Goal: Task Accomplishment & Management: Manage account settings

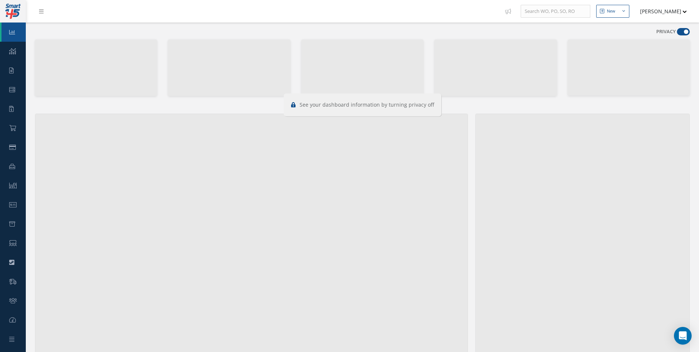
click at [36, 11] on link at bounding box center [43, 11] width 20 height 12
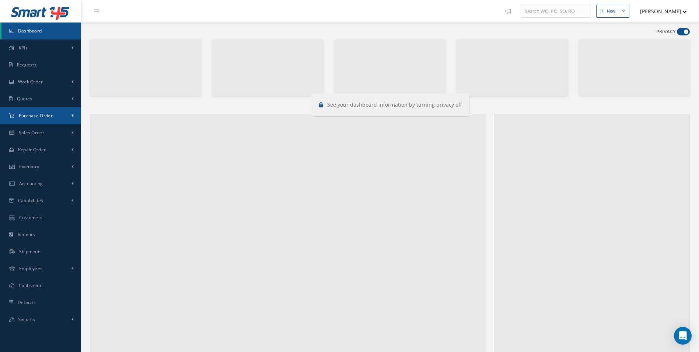
click at [53, 111] on link "Purchase Order" at bounding box center [40, 115] width 81 height 17
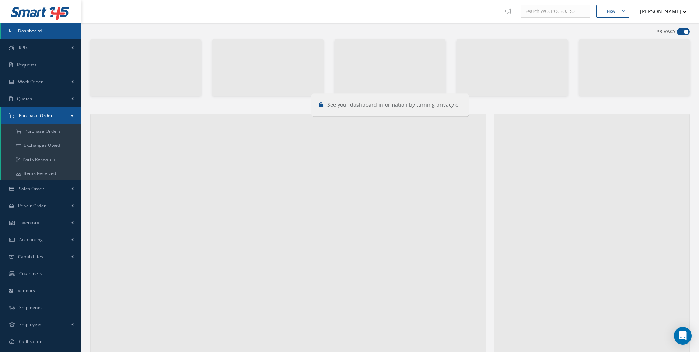
click at [58, 122] on link "Purchase Order" at bounding box center [41, 115] width 80 height 17
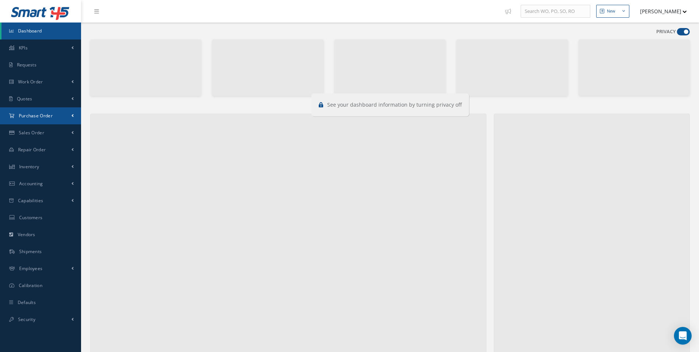
click at [58, 124] on li "Purchase Order Purchase Orders Exchanges Owed Parts Research Items Received" at bounding box center [40, 115] width 81 height 17
click at [61, 121] on link "Purchase Order" at bounding box center [40, 115] width 81 height 17
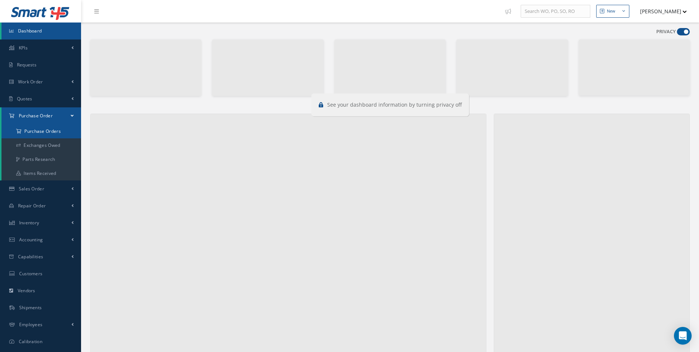
click at [64, 126] on a=1&status_id=2&status_id=3&status_id=5&collapsedFilters"] "Purchase Orders" at bounding box center [41, 131] width 81 height 14
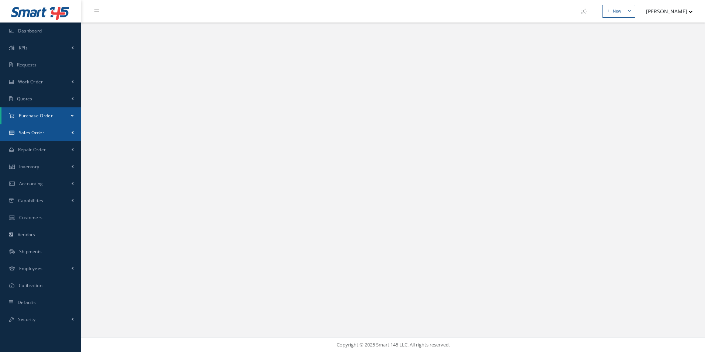
select select "25"
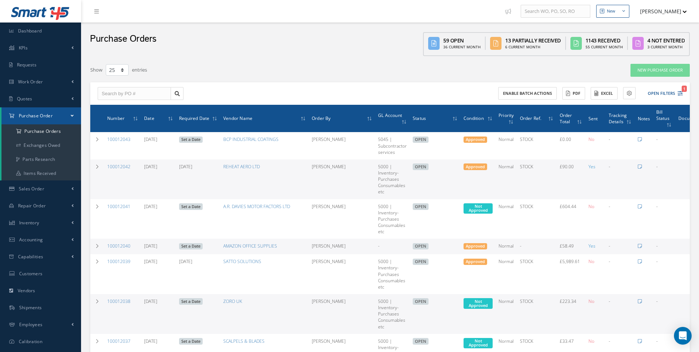
click at [148, 84] on div "Enable batch actions ACTIONS Receive Payments Select Customer Cabinair Services…" at bounding box center [390, 93] width 600 height 23
click at [150, 90] on input "text" at bounding box center [134, 93] width 73 height 13
paste input "100011717"
type input "100011717"
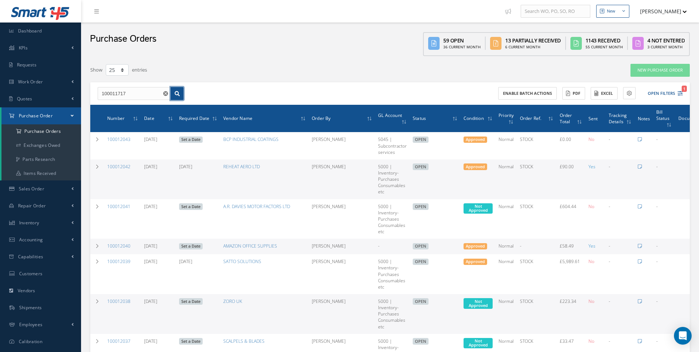
click at [175, 96] on icon at bounding box center [177, 93] width 5 height 5
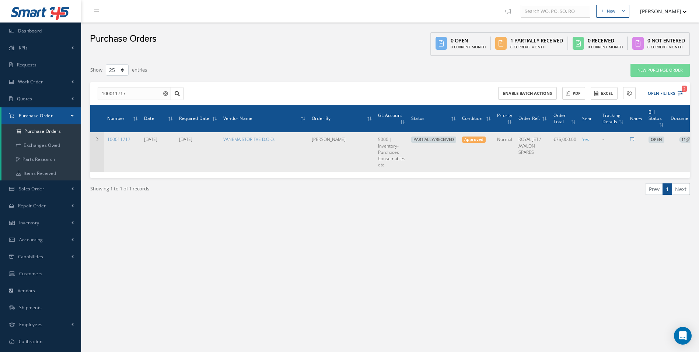
click at [90, 131] on div "Filters PO # 100011717 Vendor Name Open Partially/Received Received Canceled Ed…" at bounding box center [390, 138] width 611 height 150
click at [95, 137] on icon at bounding box center [97, 139] width 5 height 4
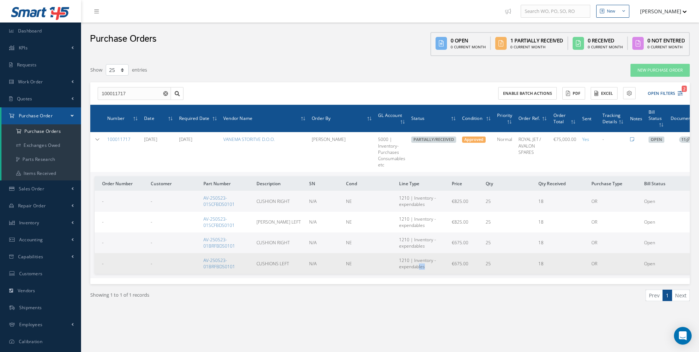
drag, startPoint x: 417, startPoint y: 273, endPoint x: 427, endPoint y: 271, distance: 9.8
click at [427, 271] on td "1210 | Inventory - expendables" at bounding box center [422, 263] width 53 height 21
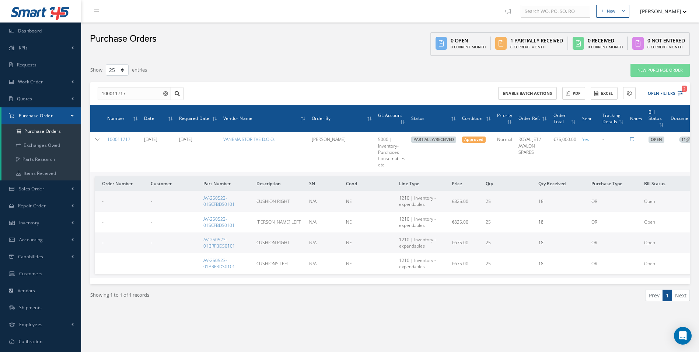
drag, startPoint x: 427, startPoint y: 271, endPoint x: 454, endPoint y: 279, distance: 28.4
click at [454, 278] on div "Number Date Required Date Vendor Name Order By GL Account Status Condition Prio…" at bounding box center [390, 194] width 600 height 179
drag, startPoint x: 454, startPoint y: 281, endPoint x: 475, endPoint y: 280, distance: 21.4
click at [475, 280] on div "Number Date Required Date Vendor Name Order By GL Account Status Condition Prio…" at bounding box center [390, 194] width 600 height 179
drag, startPoint x: 475, startPoint y: 282, endPoint x: 506, endPoint y: 283, distance: 31.7
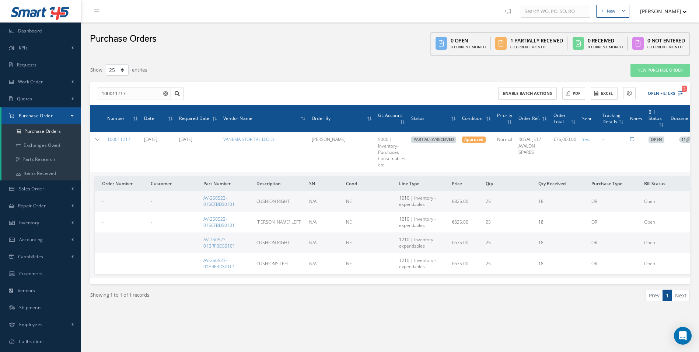
click at [506, 283] on div "Number Date Required Date Vendor Name Order By GL Account Status Condition Prio…" at bounding box center [390, 194] width 600 height 179
click at [226, 198] on link "AV-250523-01SCFBDS0101" at bounding box center [218, 201] width 31 height 13
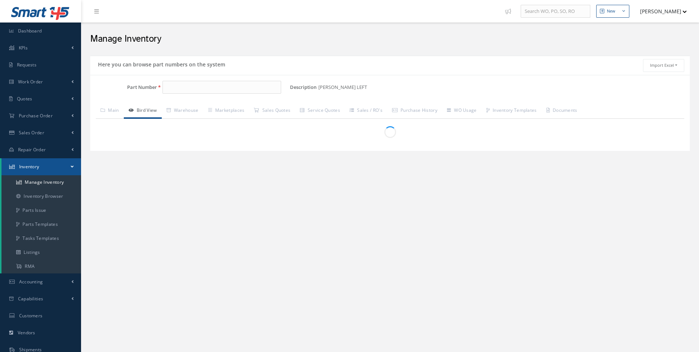
type input "AV-250523-01SCFBDS0101"
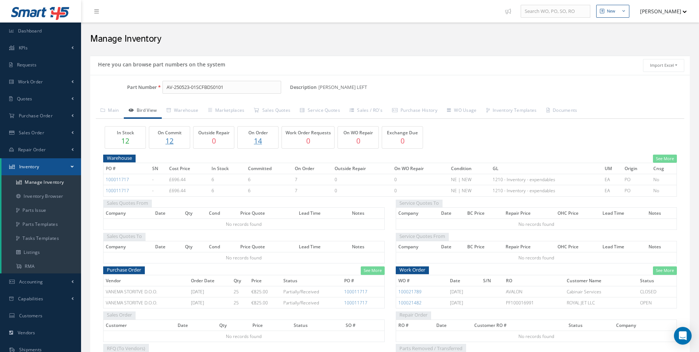
click at [257, 141] on p "14" at bounding box center [258, 140] width 37 height 11
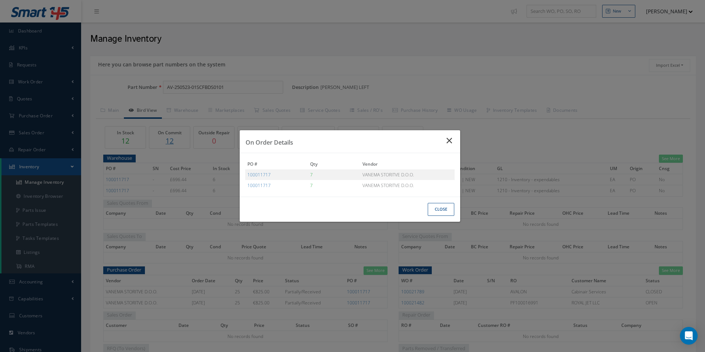
click at [452, 146] on button "Close" at bounding box center [450, 140] width 20 height 21
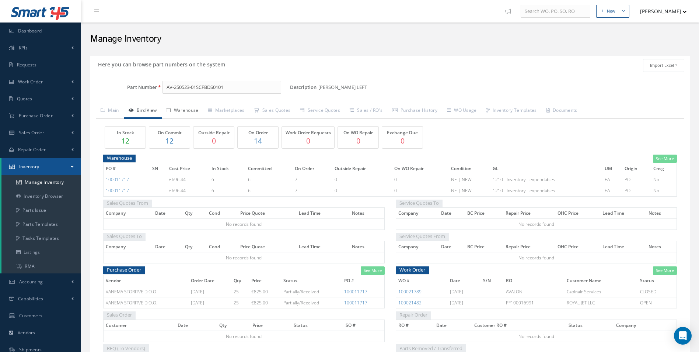
click at [193, 118] on link "Warehouse" at bounding box center [183, 110] width 42 height 15
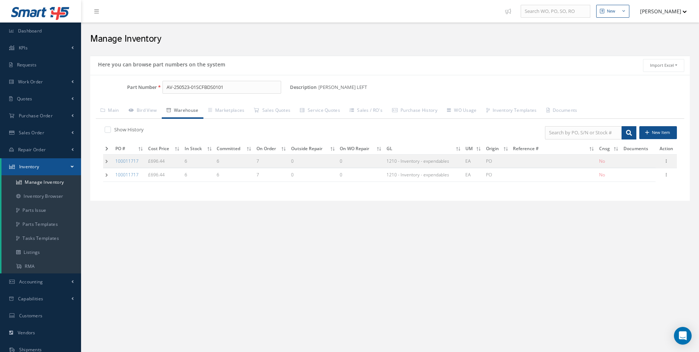
click at [114, 132] on label "Show History" at bounding box center [127, 129] width 31 height 7
click at [109, 132] on input "checkbox" at bounding box center [107, 130] width 5 height 5
checkbox input "true"
click at [95, 173] on div "Based on the selected General Ledger, Warehouse & Marketplaces will be disabled…" at bounding box center [390, 149] width 600 height 92
click at [101, 172] on div "Show History New Item PO # Cost Price In Stock Committed On Order Outside Repai…" at bounding box center [390, 157] width 588 height 76
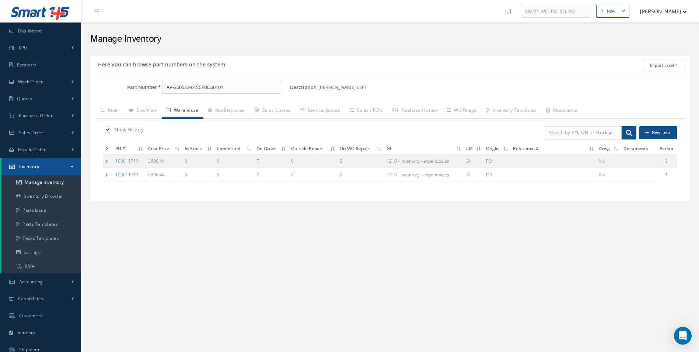
click at [106, 173] on td at bounding box center [108, 175] width 10 height 14
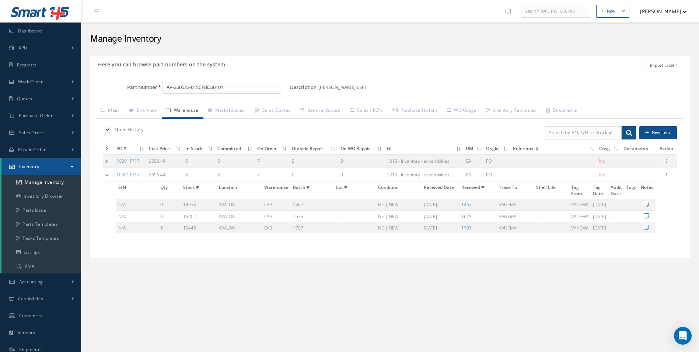
click at [111, 160] on td at bounding box center [108, 161] width 11 height 14
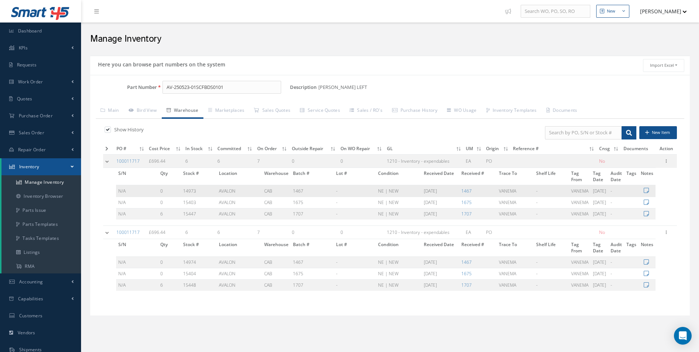
drag, startPoint x: 414, startPoint y: 191, endPoint x: 441, endPoint y: 193, distance: 27.0
click at [441, 193] on tr "N/A 0 14973 AVALON CAB 1467 - NE | NEW 07/29/2025 1467 VANEMA - VANEMA 07/29/20…" at bounding box center [385, 190] width 539 height 11
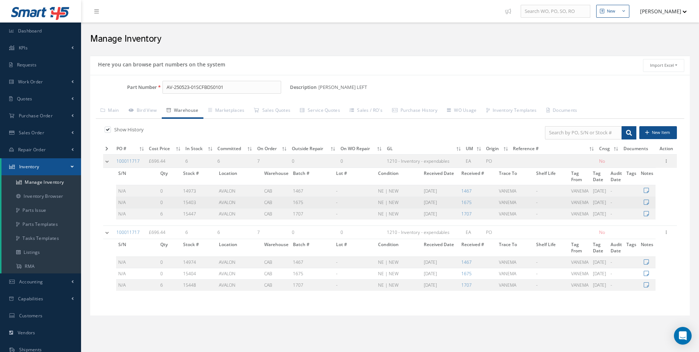
drag, startPoint x: 441, startPoint y: 193, endPoint x: 424, endPoint y: 203, distance: 19.8
click at [424, 203] on td "09/17/2025" at bounding box center [441, 201] width 38 height 11
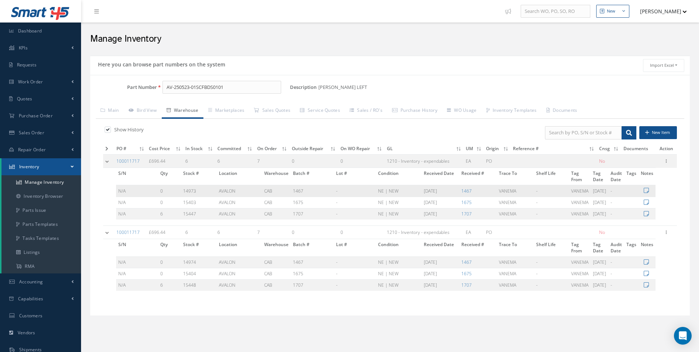
drag, startPoint x: 420, startPoint y: 188, endPoint x: 441, endPoint y: 191, distance: 20.8
click at [441, 191] on td "07/29/2025" at bounding box center [441, 190] width 38 height 11
click at [161, 188] on td "0" at bounding box center [169, 190] width 23 height 11
click at [156, 189] on td "N/A" at bounding box center [137, 190] width 42 height 11
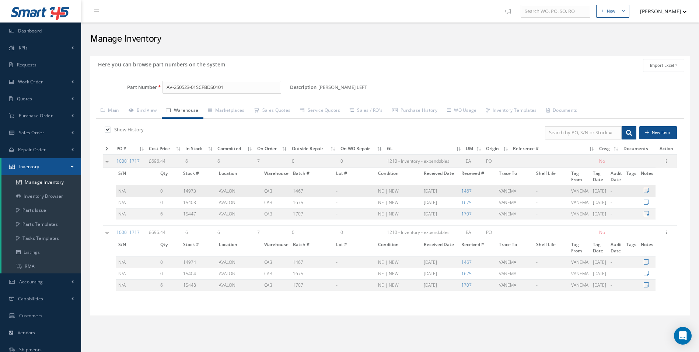
drag, startPoint x: 155, startPoint y: 193, endPoint x: 441, endPoint y: 192, distance: 285.6
click at [441, 192] on tr "N/A 0 14973 AVALON CAB 1467 - NE | NEW 07/29/2025 1467 VANEMA - VANEMA 07/29/20…" at bounding box center [385, 190] width 539 height 11
click at [441, 192] on td "07/29/2025" at bounding box center [441, 190] width 38 height 11
click at [440, 192] on td "07/29/2025" at bounding box center [441, 190] width 38 height 11
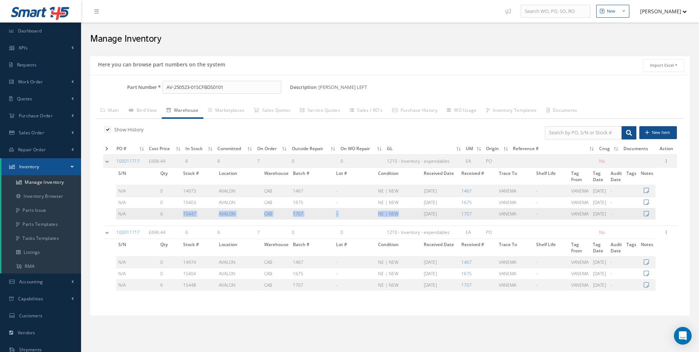
drag, startPoint x: 167, startPoint y: 217, endPoint x: 396, endPoint y: 215, distance: 229.2
click at [396, 215] on tr "N/A 6 15447 AVALON CAB 1707 - NE | NEW 09/22/2025 1707 VANEMA - VANEMA 09/22/20…" at bounding box center [385, 213] width 539 height 11
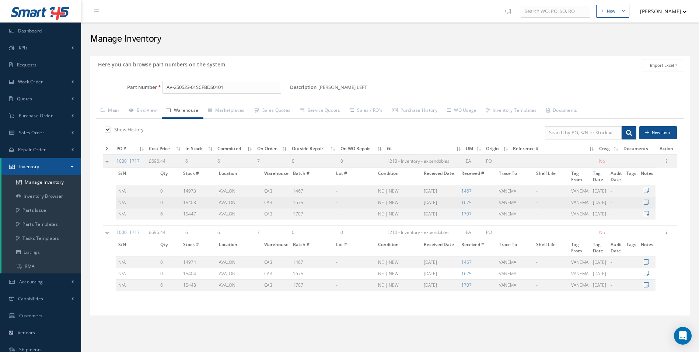
click at [186, 204] on td "15403" at bounding box center [199, 201] width 36 height 11
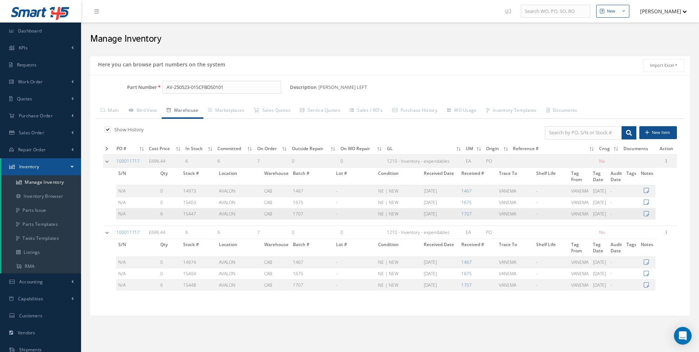
click at [410, 218] on td "NE | NEW" at bounding box center [399, 213] width 46 height 11
drag, startPoint x: 418, startPoint y: 215, endPoint x: 444, endPoint y: 214, distance: 25.8
click at [444, 214] on td "09/22/2025" at bounding box center [441, 213] width 38 height 11
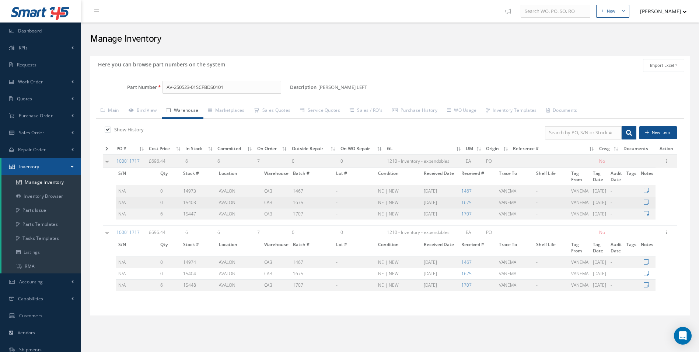
click at [376, 199] on td "NE | NEW" at bounding box center [399, 201] width 46 height 11
drag, startPoint x: 372, startPoint y: 199, endPoint x: 432, endPoint y: 196, distance: 60.5
click at [432, 196] on tr "N/A 0 15403 AVALON CAB 1675 - NE | NEW 09/17/2025 1675 VANEMA - VANEMA 09/17/20…" at bounding box center [385, 201] width 539 height 11
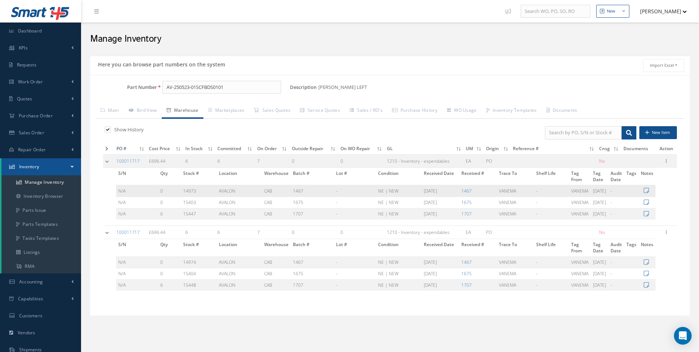
click at [422, 191] on td "07/29/2025" at bounding box center [441, 190] width 38 height 11
click at [147, 193] on td "N/A" at bounding box center [137, 190] width 42 height 11
click at [471, 111] on link "WO Usage" at bounding box center [461, 110] width 39 height 15
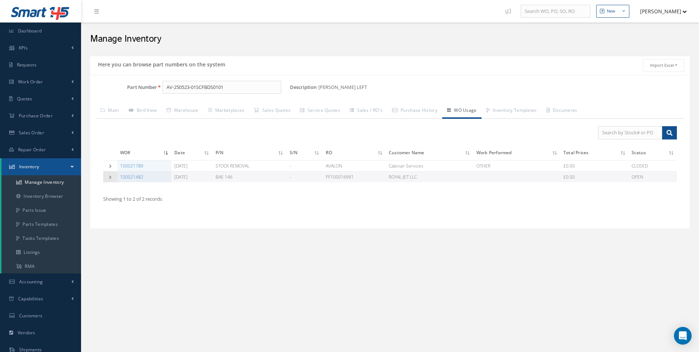
click at [111, 174] on td at bounding box center [110, 176] width 14 height 11
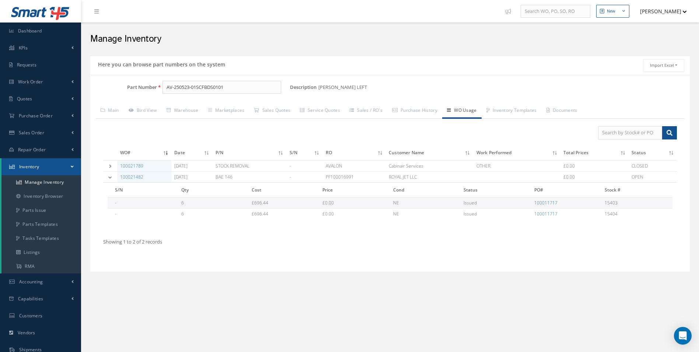
drag, startPoint x: 189, startPoint y: 212, endPoint x: 211, endPoint y: 216, distance: 21.6
click at [210, 216] on td "6" at bounding box center [213, 213] width 71 height 11
click at [115, 106] on link "Main" at bounding box center [110, 110] width 28 height 15
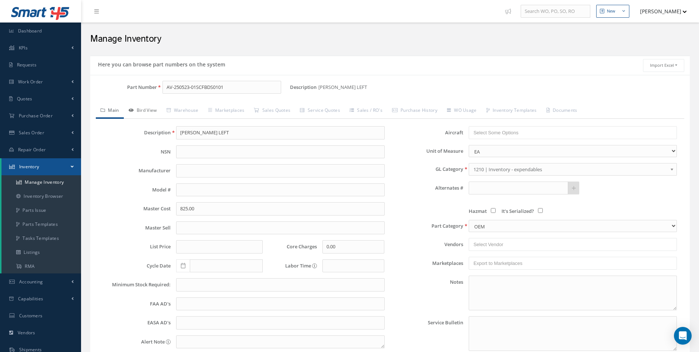
click at [139, 114] on link "Bird View" at bounding box center [143, 110] width 38 height 15
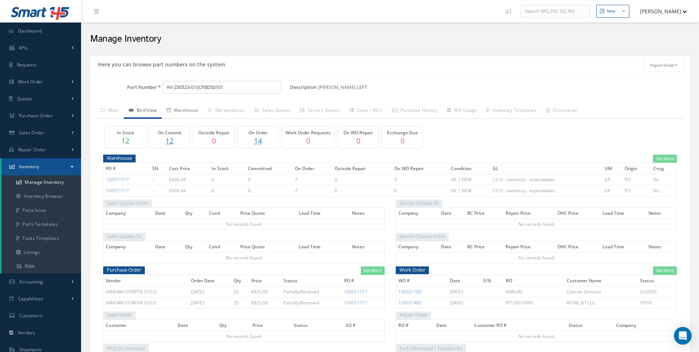
drag, startPoint x: 181, startPoint y: 111, endPoint x: 198, endPoint y: 125, distance: 21.8
click at [181, 112] on link "Warehouse" at bounding box center [183, 110] width 42 height 15
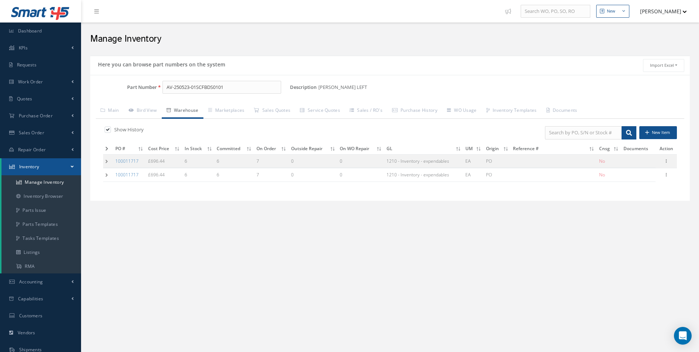
click at [111, 160] on td at bounding box center [108, 161] width 10 height 14
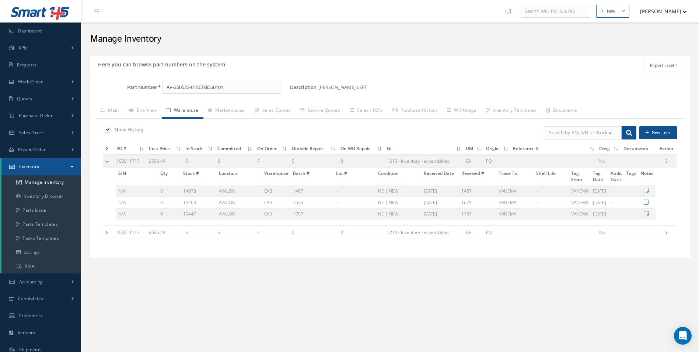
click at [105, 233] on td at bounding box center [108, 232] width 11 height 14
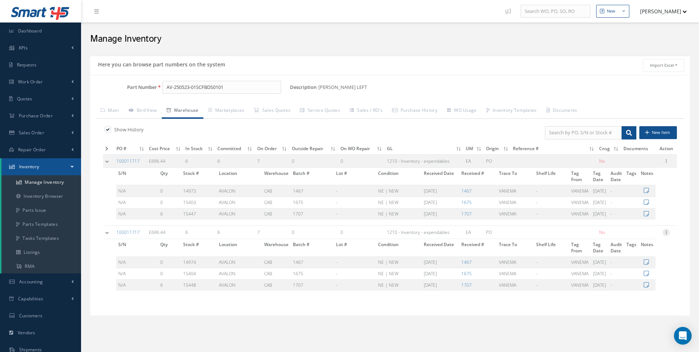
click at [665, 235] on div at bounding box center [666, 231] width 7 height 7
click at [634, 259] on link "Label" at bounding box center [632, 262] width 58 height 10
click at [667, 157] on div "Edit Manage Documents Label 8130 Parts" at bounding box center [666, 161] width 9 height 9
drag, startPoint x: 667, startPoint y: 161, endPoint x: 660, endPoint y: 170, distance: 10.8
click at [666, 161] on icon at bounding box center [666, 160] width 7 height 6
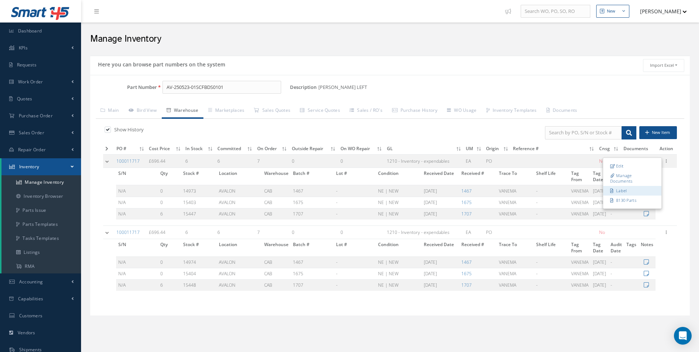
click at [639, 190] on link "Label" at bounding box center [632, 191] width 58 height 10
click at [663, 234] on icon at bounding box center [666, 231] width 7 height 6
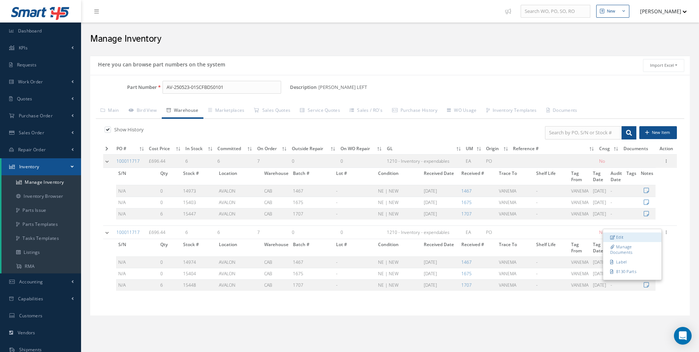
click at [650, 239] on link "Edit" at bounding box center [632, 237] width 58 height 10
type input "696.44"
type input "07/29/2025"
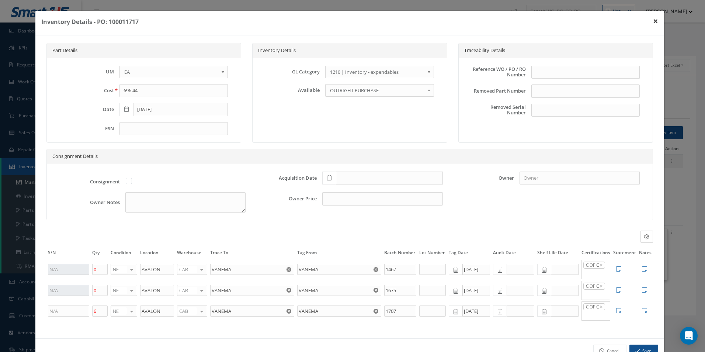
click at [654, 16] on button "×" at bounding box center [655, 21] width 17 height 21
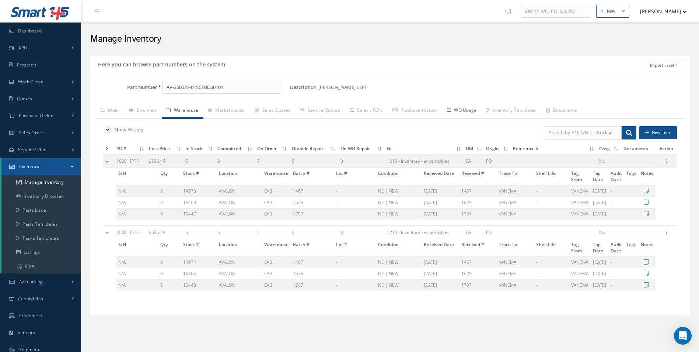
click at [452, 109] on link "WO Usage" at bounding box center [461, 110] width 39 height 15
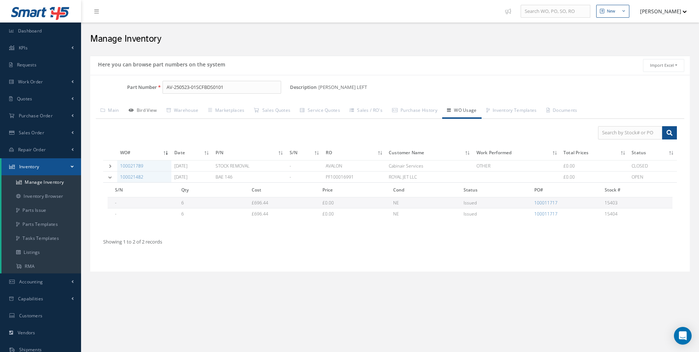
click at [143, 112] on link "Bird View" at bounding box center [143, 110] width 38 height 15
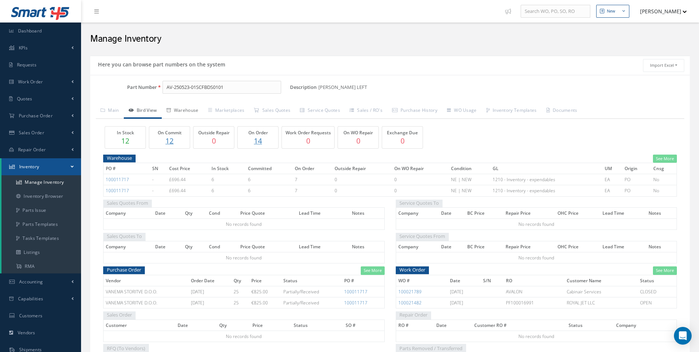
click at [177, 108] on link "Warehouse" at bounding box center [183, 110] width 42 height 15
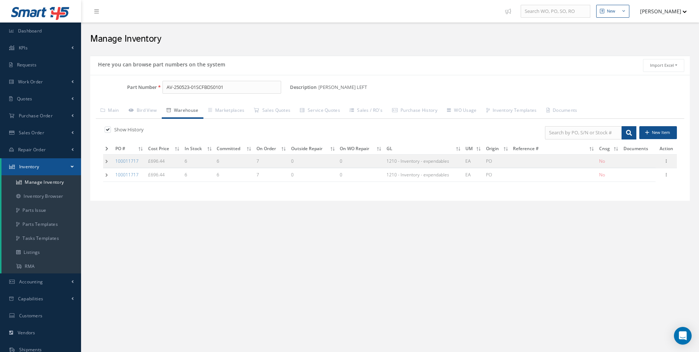
click at [109, 159] on td at bounding box center [108, 161] width 10 height 14
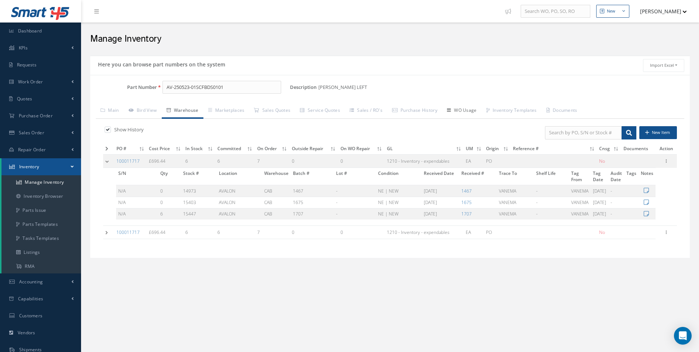
click at [466, 108] on link "WO Usage" at bounding box center [461, 110] width 39 height 15
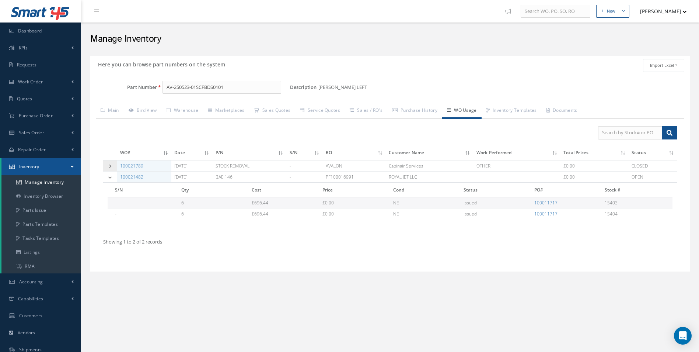
click at [113, 164] on td at bounding box center [110, 165] width 14 height 11
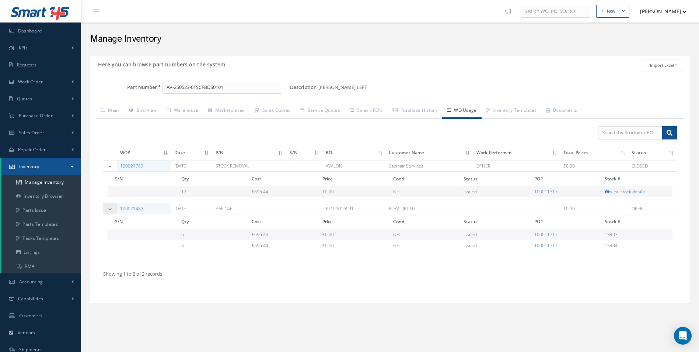
click at [105, 211] on td at bounding box center [110, 208] width 14 height 11
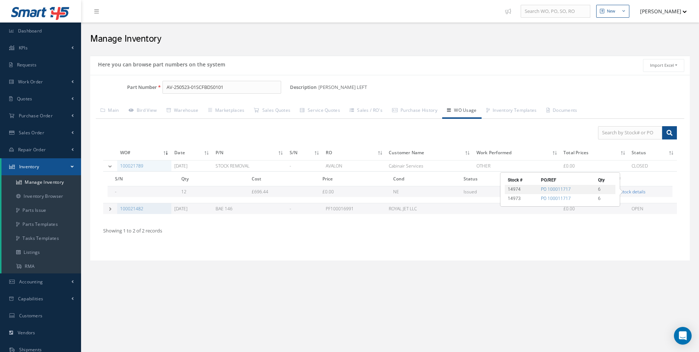
click at [632, 192] on link "View stock details" at bounding box center [625, 191] width 41 height 6
drag, startPoint x: 527, startPoint y: 198, endPoint x: 586, endPoint y: 193, distance: 58.4
click at [586, 193] on tbody "14974 PO 100011717 6 14973 PO 100011717 6" at bounding box center [541, 194] width 111 height 18
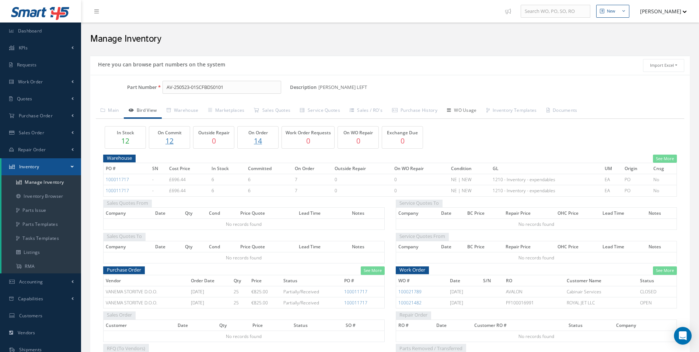
click at [476, 107] on link "WO Usage" at bounding box center [461, 110] width 39 height 15
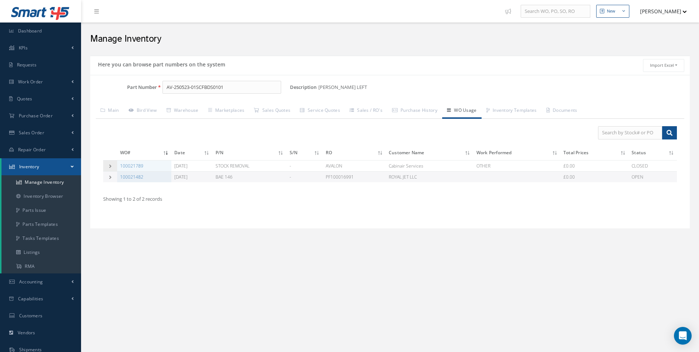
click at [106, 168] on td at bounding box center [110, 165] width 14 height 11
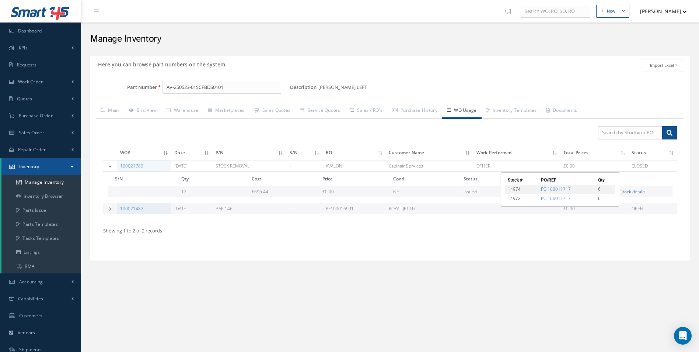
click at [633, 191] on link "View stock details" at bounding box center [625, 191] width 41 height 6
drag, startPoint x: 660, startPoint y: 251, endPoint x: 651, endPoint y: 249, distance: 8.8
click at [658, 251] on div "Filters Clear Apply WO# Date P/N S/N RO Customer Name Work Performed Total Pric…" at bounding box center [390, 187] width 588 height 136
click at [108, 210] on icon at bounding box center [110, 209] width 5 height 4
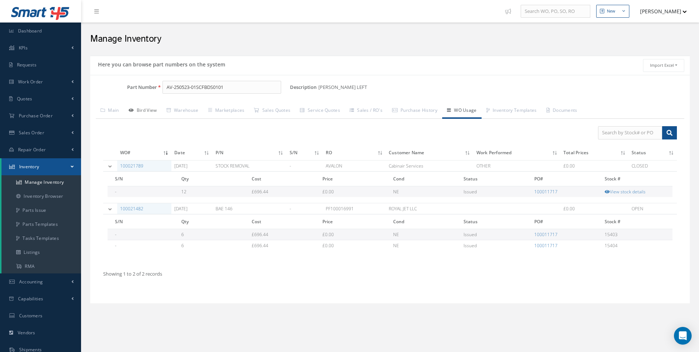
click at [149, 108] on link "Bird View" at bounding box center [143, 110] width 38 height 15
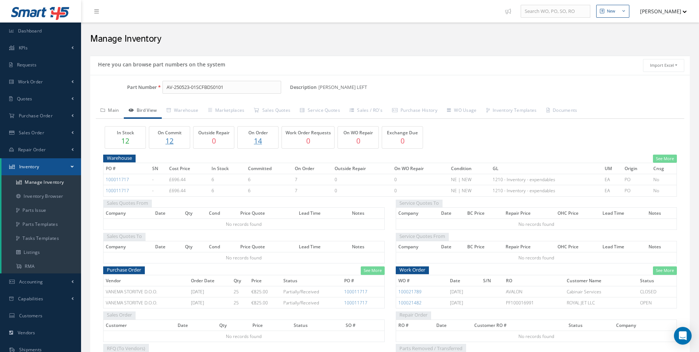
click at [113, 115] on link "Main" at bounding box center [110, 110] width 28 height 15
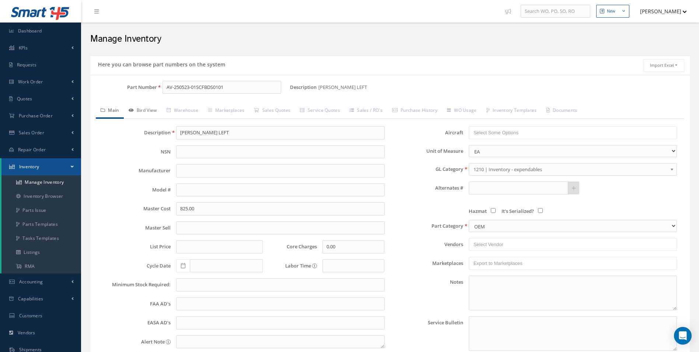
click at [145, 112] on link "Bird View" at bounding box center [143, 110] width 38 height 15
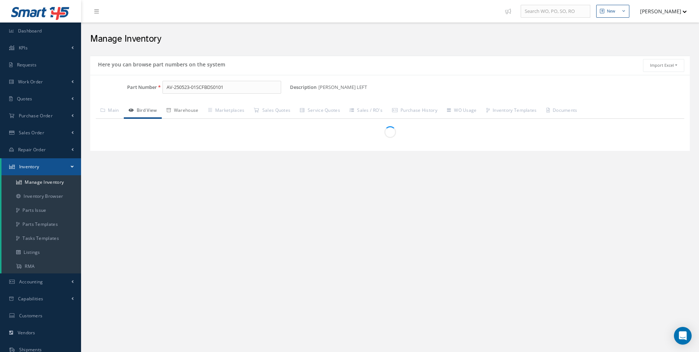
click at [195, 108] on link "Warehouse" at bounding box center [183, 110] width 42 height 15
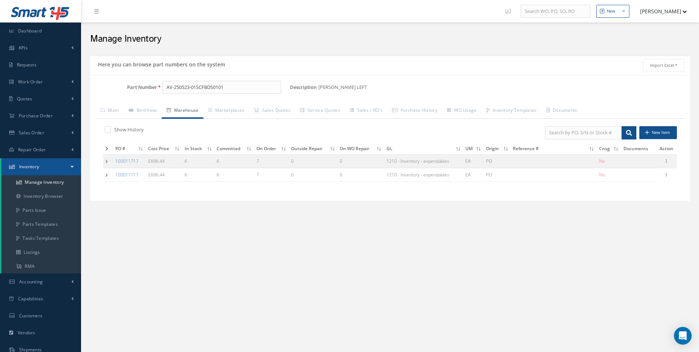
click at [109, 158] on td at bounding box center [108, 161] width 10 height 14
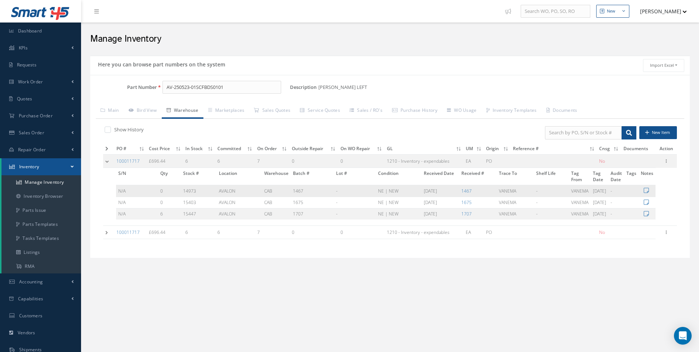
drag, startPoint x: 263, startPoint y: 192, endPoint x: 445, endPoint y: 187, distance: 182.1
click at [445, 187] on tr "N/A 0 14973 AVALON CAB 1467 - NE | NEW 07/29/2025 1467 VANEMA - VANEMA 07/29/20…" at bounding box center [385, 190] width 539 height 11
click at [217, 231] on td "6" at bounding box center [234, 232] width 39 height 14
click at [113, 237] on td at bounding box center [108, 232] width 11 height 14
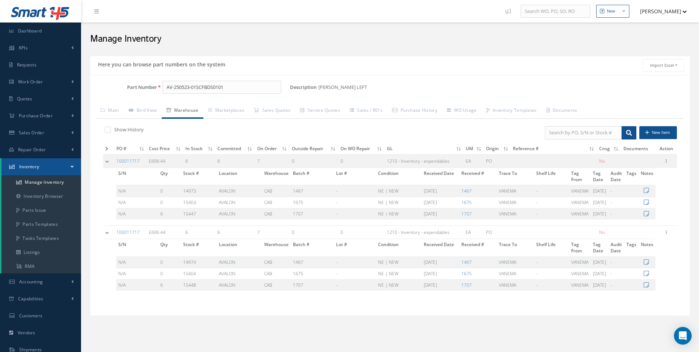
click at [111, 236] on td at bounding box center [108, 232] width 11 height 14
click at [139, 109] on link "Bird View" at bounding box center [143, 110] width 38 height 15
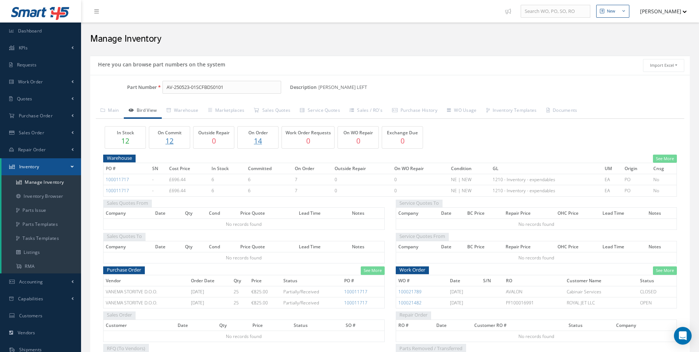
click at [174, 119] on div "In Stock 12 On Commit 12 Outside Repair 0 On Order 14 Work Order Requests 0 On …" at bounding box center [390, 274] width 588 height 310
click at [179, 112] on link "Warehouse" at bounding box center [183, 110] width 42 height 15
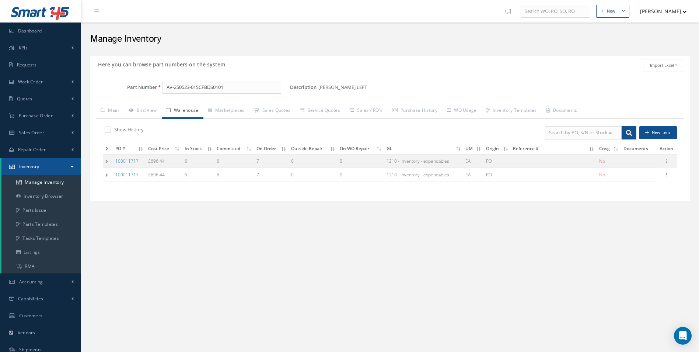
click at [106, 174] on td at bounding box center [108, 175] width 10 height 14
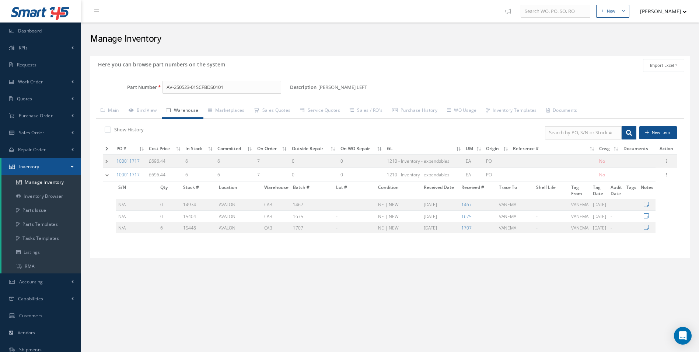
click at [106, 164] on td at bounding box center [108, 161] width 11 height 14
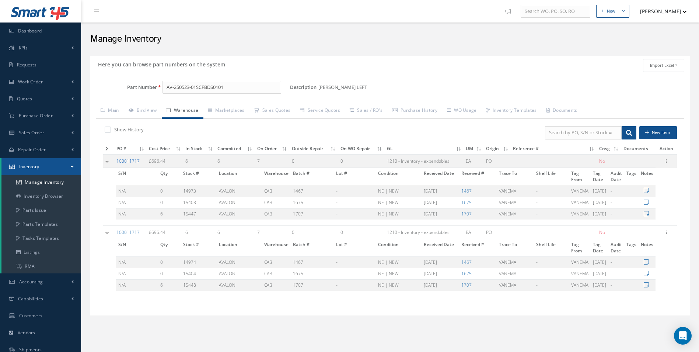
click at [125, 159] on link "100011717" at bounding box center [127, 161] width 23 height 6
click at [472, 111] on link "WO Usage" at bounding box center [461, 110] width 39 height 15
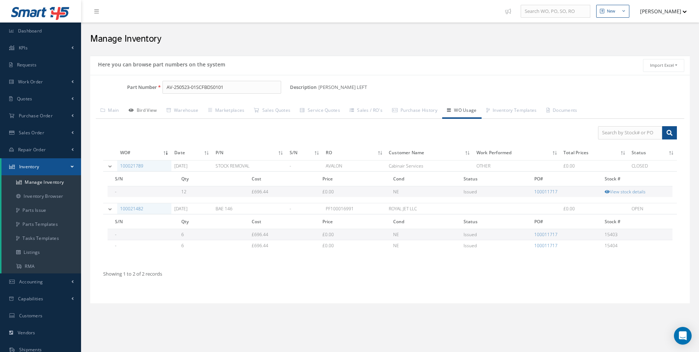
click at [146, 114] on link "Bird View" at bounding box center [143, 110] width 38 height 15
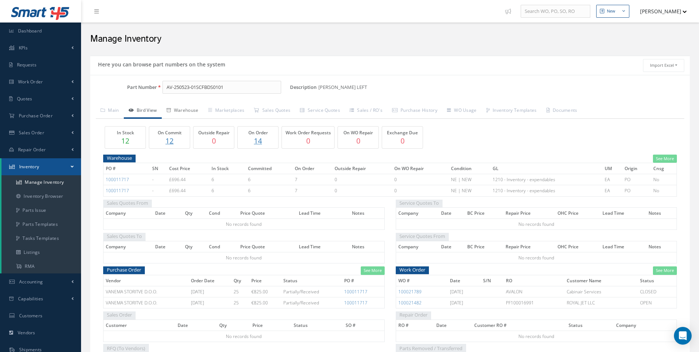
click at [179, 115] on link "Warehouse" at bounding box center [183, 110] width 42 height 15
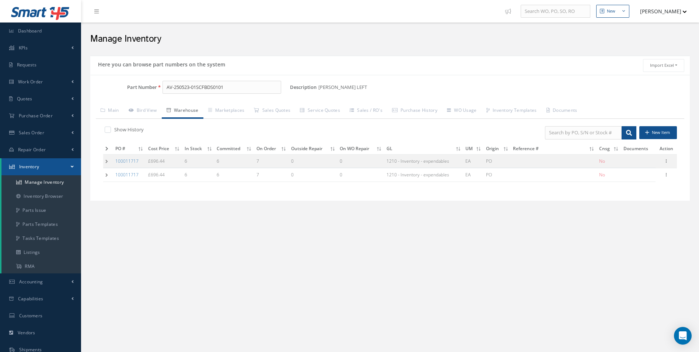
click at [108, 164] on td at bounding box center [108, 161] width 10 height 14
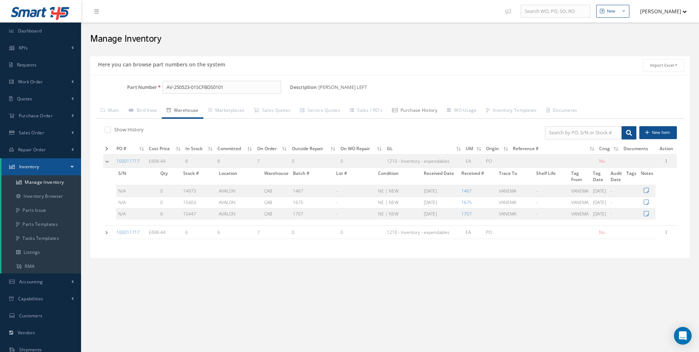
click at [424, 114] on link "Purchase History" at bounding box center [414, 110] width 55 height 15
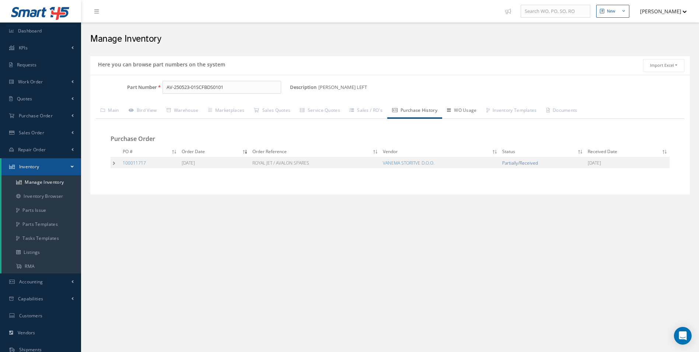
click at [469, 104] on link "WO Usage" at bounding box center [461, 110] width 39 height 15
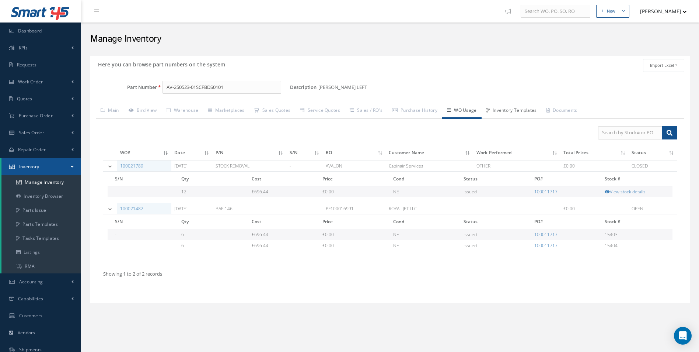
click at [529, 113] on link "Inventory Templates" at bounding box center [512, 110] width 60 height 15
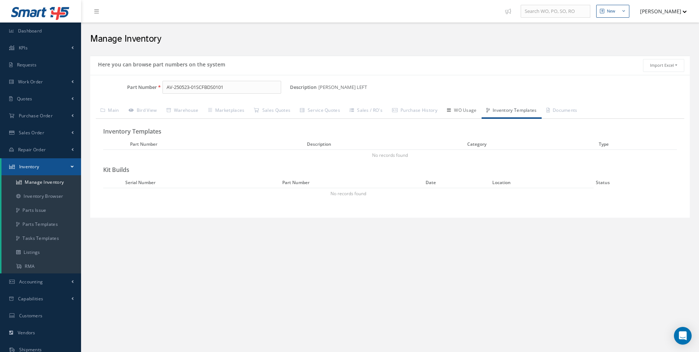
click at [470, 112] on link "WO Usage" at bounding box center [461, 110] width 39 height 15
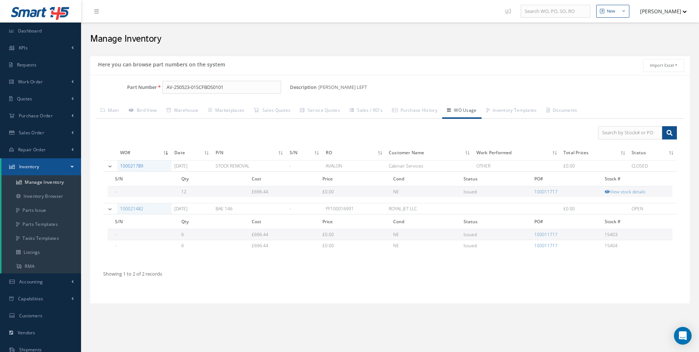
click at [127, 164] on link "100021789" at bounding box center [131, 165] width 23 height 6
click at [50, 37] on link "Dashboard" at bounding box center [40, 30] width 81 height 17
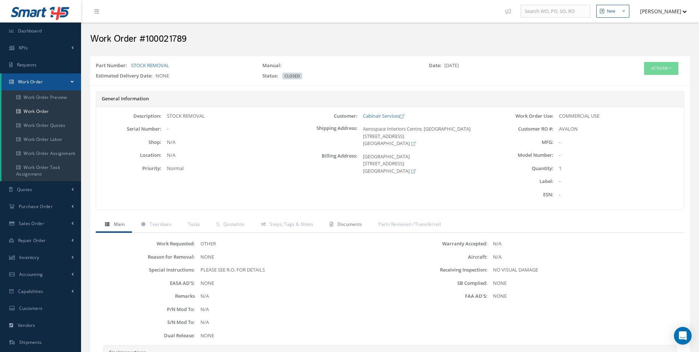
click at [343, 229] on link "Documents" at bounding box center [345, 224] width 49 height 15
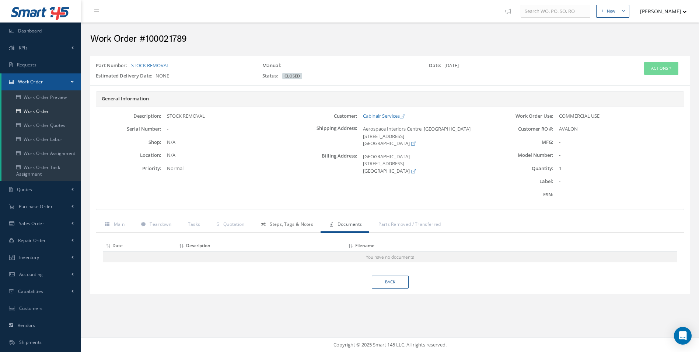
click at [317, 230] on link "Steps, Tags & Notes" at bounding box center [286, 224] width 69 height 15
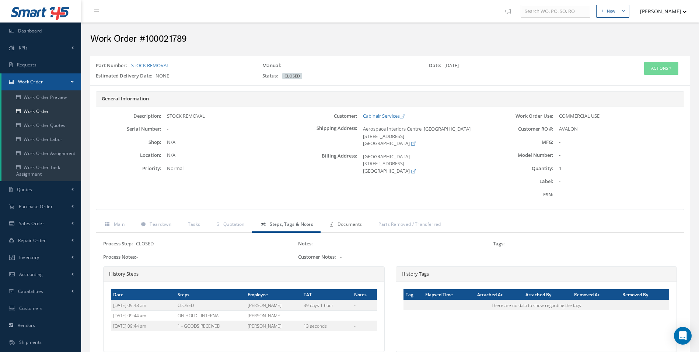
click at [360, 226] on span "Documents" at bounding box center [350, 224] width 25 height 6
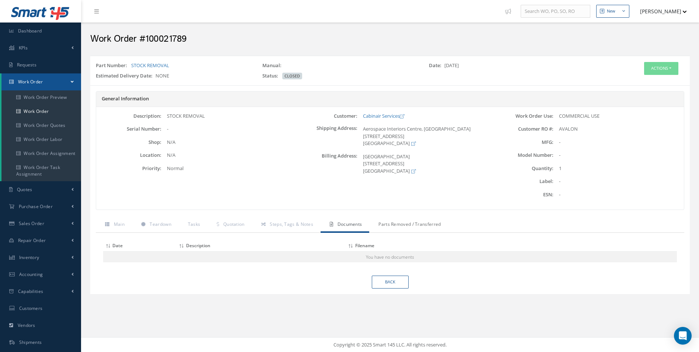
click at [377, 225] on link "Parts Removed / Transferred" at bounding box center [408, 224] width 79 height 15
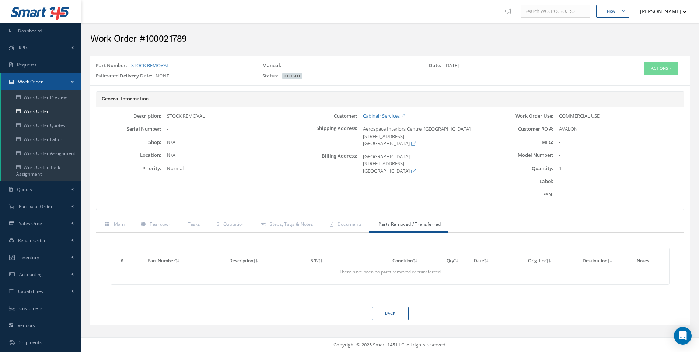
drag, startPoint x: 641, startPoint y: 62, endPoint x: 651, endPoint y: 66, distance: 10.4
click at [644, 63] on div "Part Number: STOCK REMOVAL Manual: Date: [DATE] Estimated Delivery Date: NONE S…" at bounding box center [390, 70] width 600 height 23
click at [652, 66] on button "Actions" at bounding box center [661, 68] width 34 height 13
click at [641, 80] on link "Edit" at bounding box center [650, 82] width 59 height 10
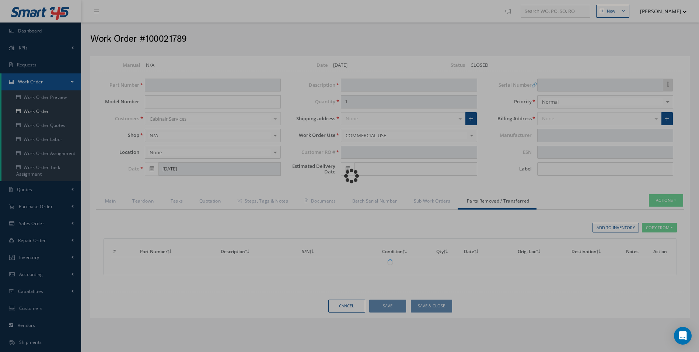
type input "STOCK REMOVAL"
type input "[DATE]"
type input "STOCK REMOVAL"
type input "AVALON"
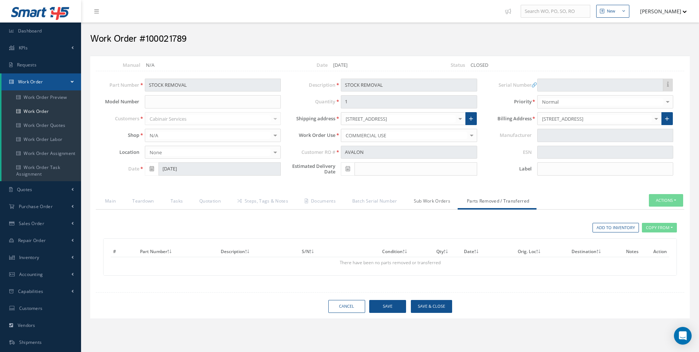
click at [436, 202] on link "Sub Work Orders" at bounding box center [431, 201] width 53 height 15
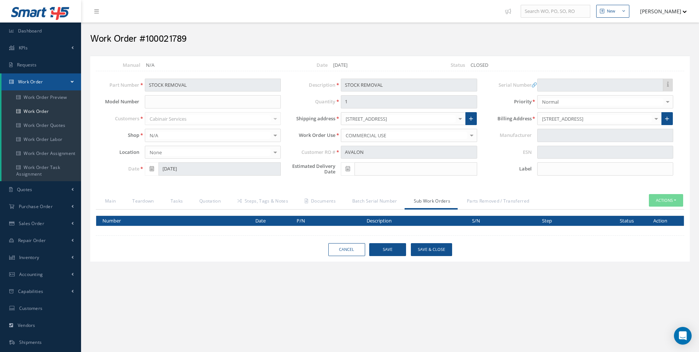
click at [380, 210] on div at bounding box center [390, 212] width 600 height 6
click at [378, 206] on link "Batch Serial Number" at bounding box center [374, 201] width 62 height 15
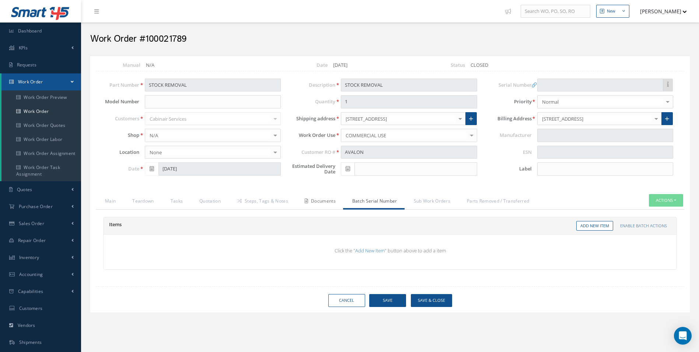
click at [319, 201] on link "Documents" at bounding box center [320, 201] width 48 height 15
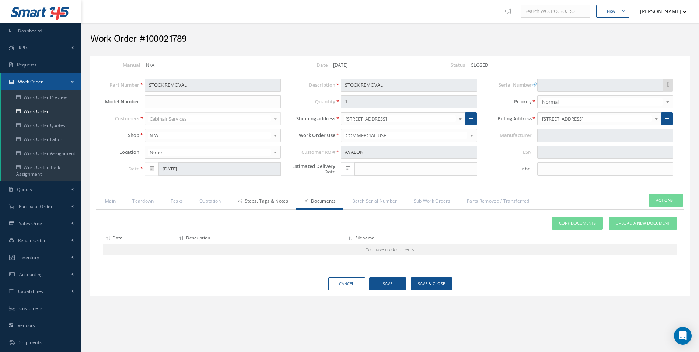
click at [269, 206] on link "Steps, Tags & Notes" at bounding box center [261, 201] width 67 height 15
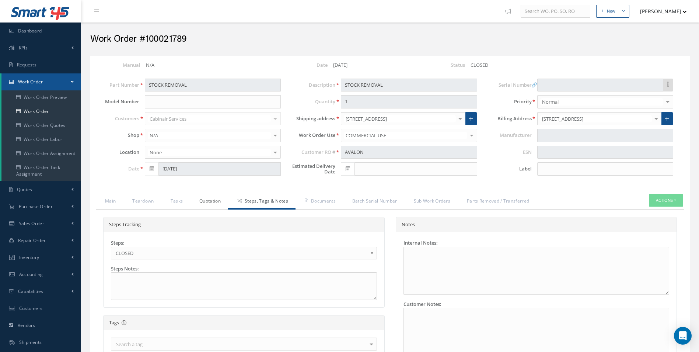
click at [212, 205] on link "Quotation" at bounding box center [209, 201] width 38 height 15
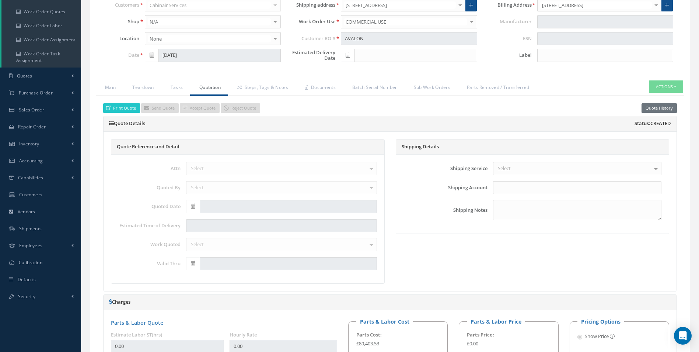
scroll to position [111, 0]
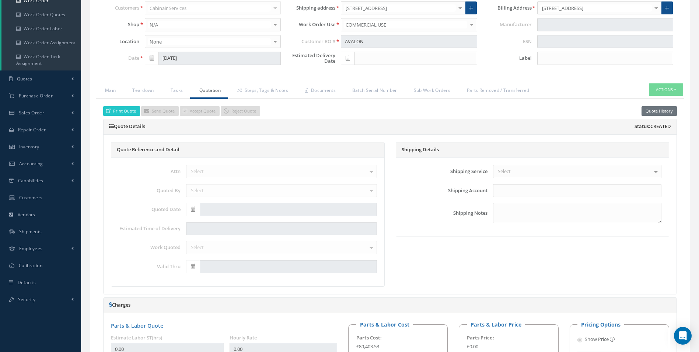
click at [668, 84] on button "Actions" at bounding box center [666, 89] width 34 height 13
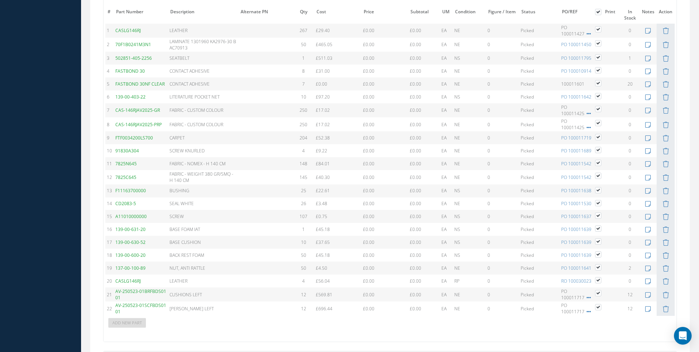
scroll to position [688, 0]
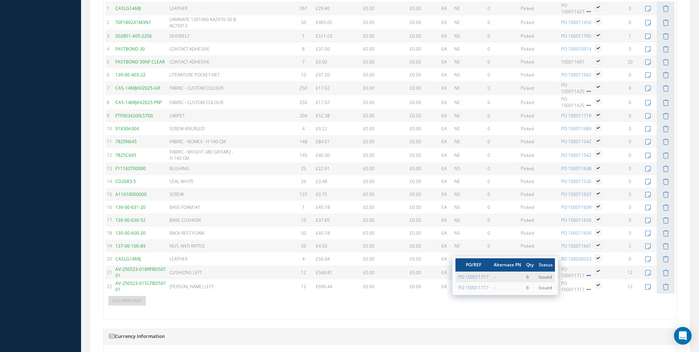
click at [587, 277] on icon at bounding box center [589, 275] width 4 height 4
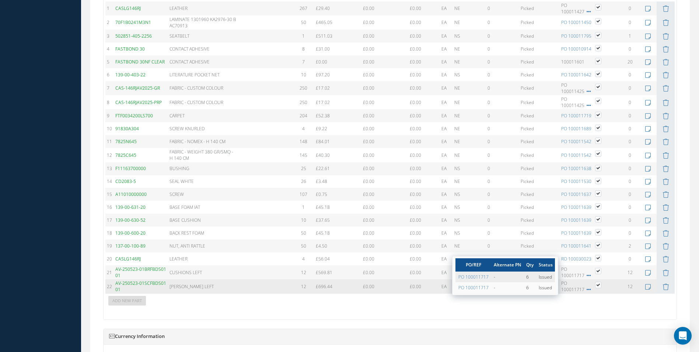
drag, startPoint x: 565, startPoint y: 276, endPoint x: 563, endPoint y: 279, distance: 4.1
click at [563, 279] on tbody "1 CASLG146RJ LEATHER 267 £29.40 Cost References for: Main PN: CASLG146RJ Vendor…" at bounding box center [389, 153] width 569 height 305
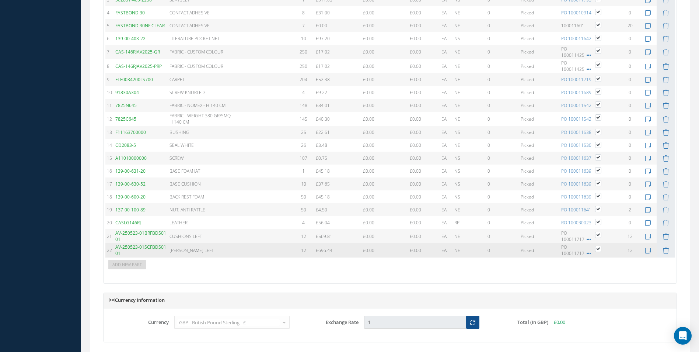
scroll to position [725, 0]
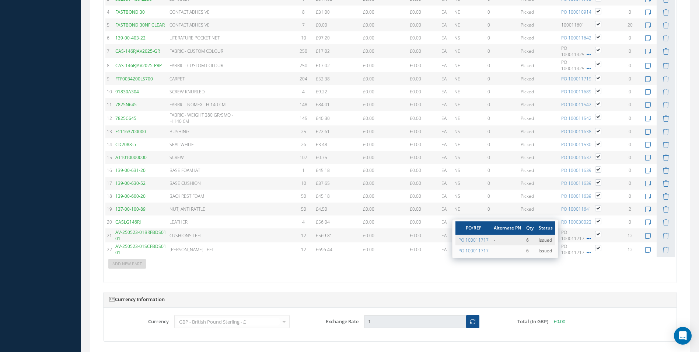
click at [587, 238] on icon at bounding box center [589, 238] width 4 height 4
click at [587, 239] on icon at bounding box center [589, 238] width 4 height 4
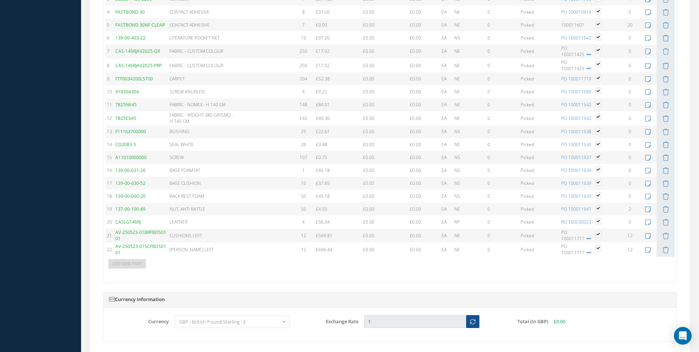
click at [576, 269] on div "# Part Number Description SN Alternate PN Qty Cost Markup % Price Subtotal UM C…" at bounding box center [389, 111] width 569 height 328
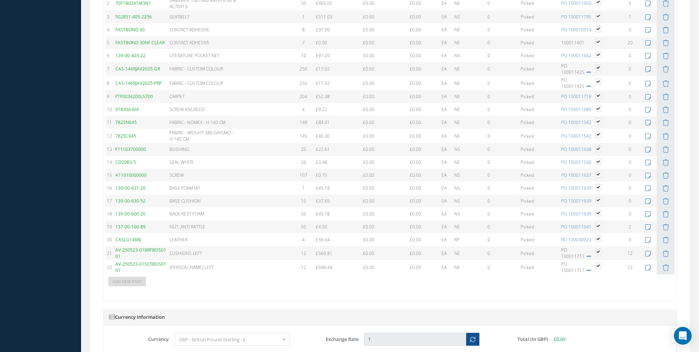
scroll to position [674, 0]
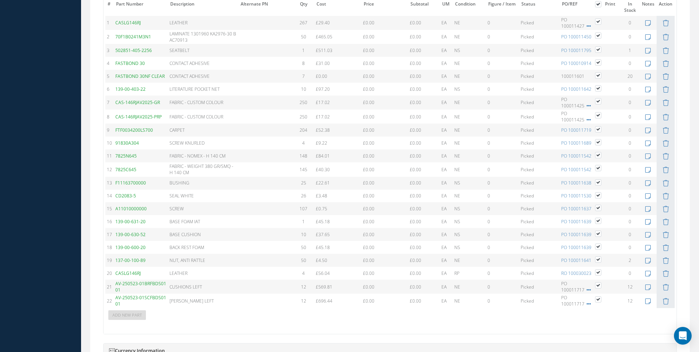
click at [304, 288] on span "12" at bounding box center [303, 286] width 5 height 6
click at [589, 288] on div "PO 100011717" at bounding box center [576, 286] width 31 height 13
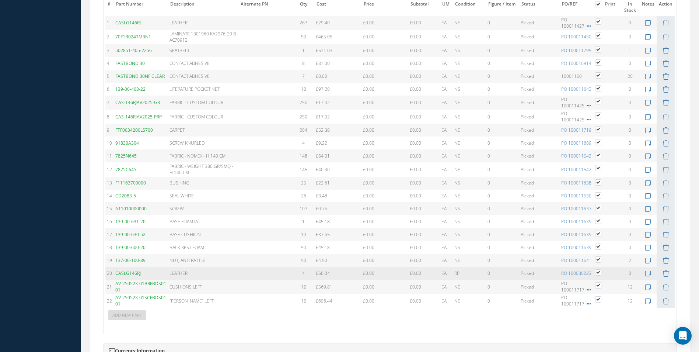
click at [561, 278] on td "RO 100030023" at bounding box center [577, 272] width 34 height 13
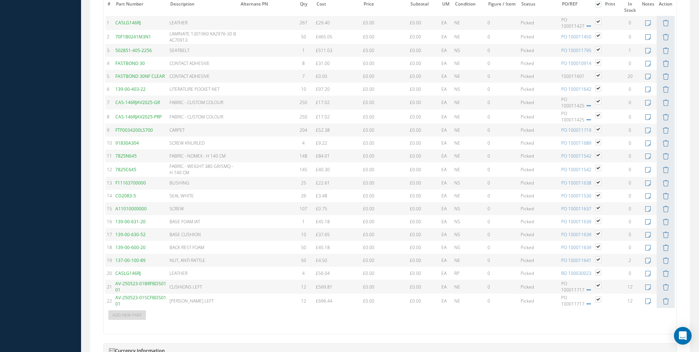
click at [554, 287] on td "Picked" at bounding box center [539, 286] width 41 height 14
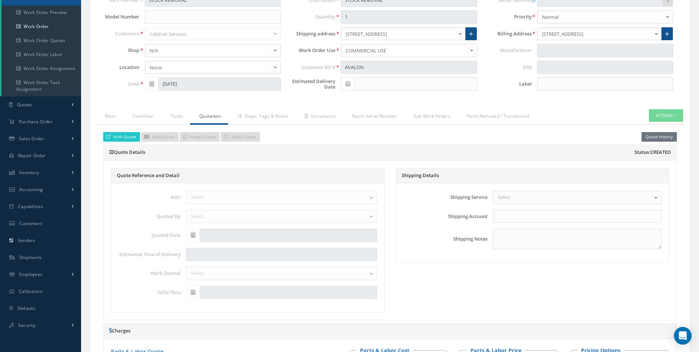
scroll to position [84, 0]
click at [654, 112] on button "Actions" at bounding box center [666, 116] width 34 height 13
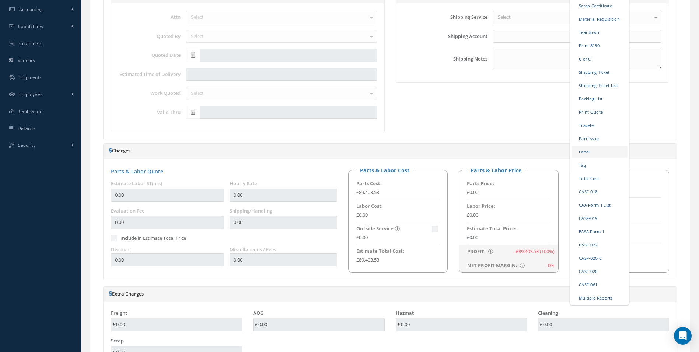
scroll to position [268, 0]
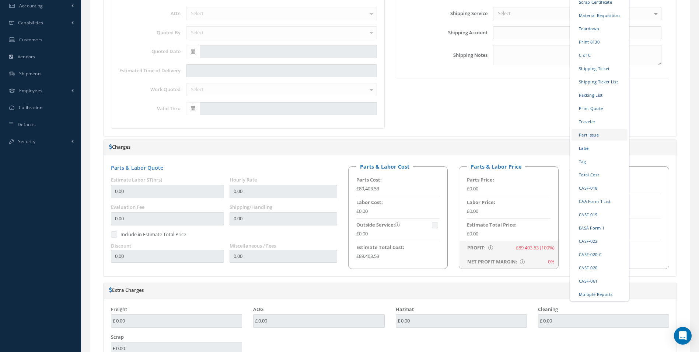
click at [599, 137] on link "Part Issue" at bounding box center [600, 134] width 56 height 11
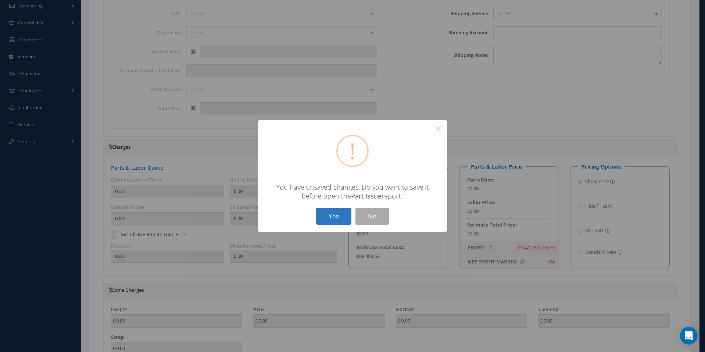
click at [327, 222] on button "Yes" at bounding box center [333, 215] width 35 height 17
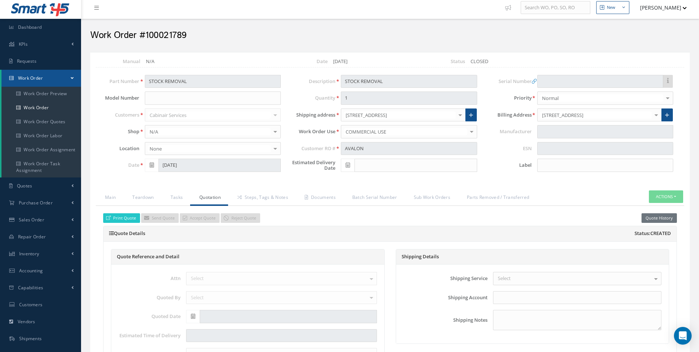
scroll to position [0, 0]
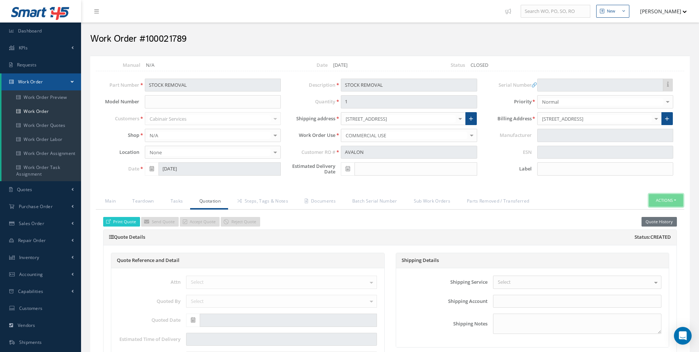
click at [666, 204] on button "Actions" at bounding box center [666, 200] width 34 height 13
click at [663, 209] on link "Reverse" at bounding box center [654, 213] width 59 height 10
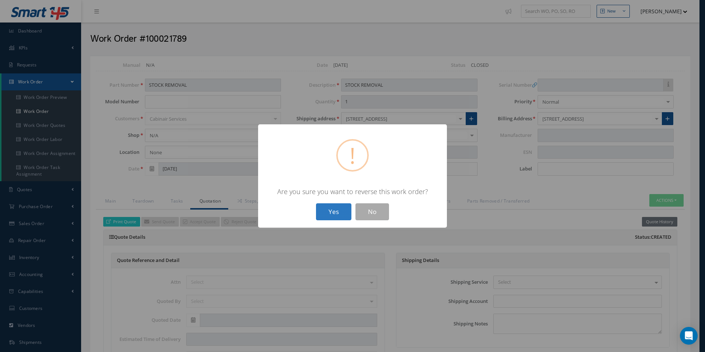
click at [345, 214] on button "Yes" at bounding box center [333, 211] width 35 height 17
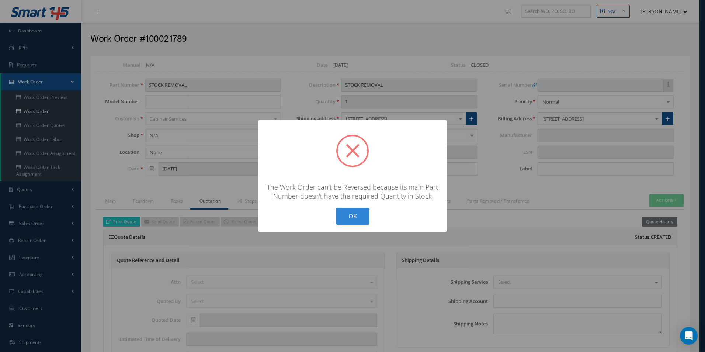
click at [351, 207] on div "? ! i × The Work Order can't be Reversed because its main Part Number doesn't h…" at bounding box center [352, 176] width 189 height 112
click at [350, 220] on button "OK" at bounding box center [353, 215] width 34 height 17
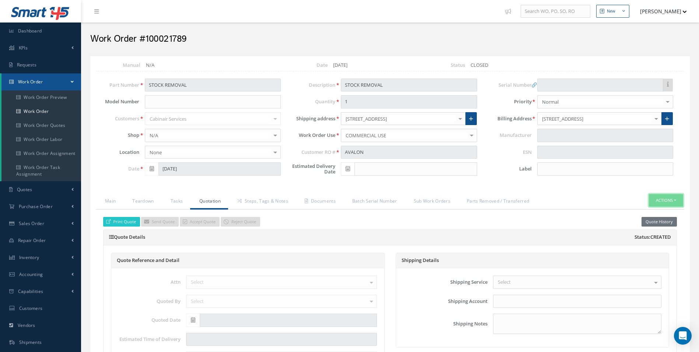
click at [661, 194] on button "Actions" at bounding box center [666, 200] width 34 height 13
click at [645, 210] on link "Reverse" at bounding box center [654, 213] width 59 height 10
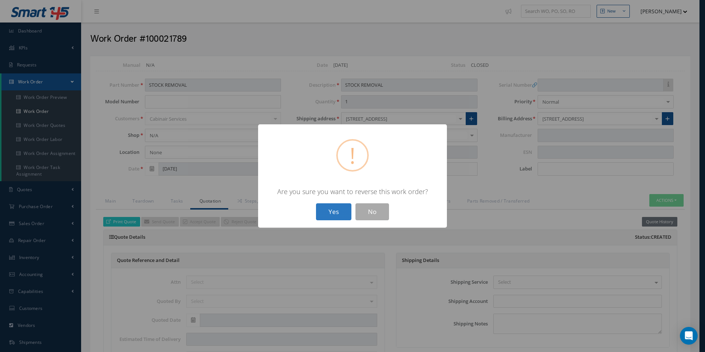
click at [335, 210] on button "Yes" at bounding box center [333, 211] width 35 height 17
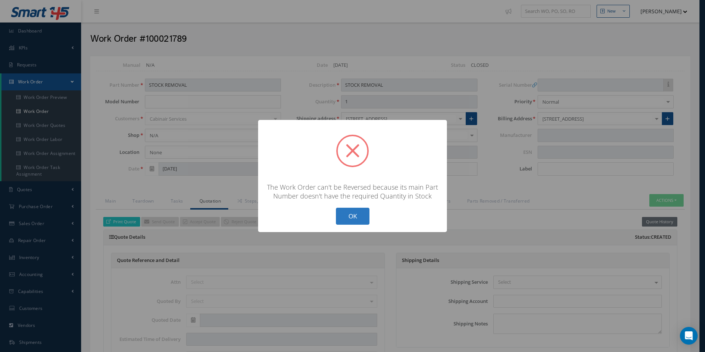
click at [355, 213] on button "OK" at bounding box center [353, 215] width 34 height 17
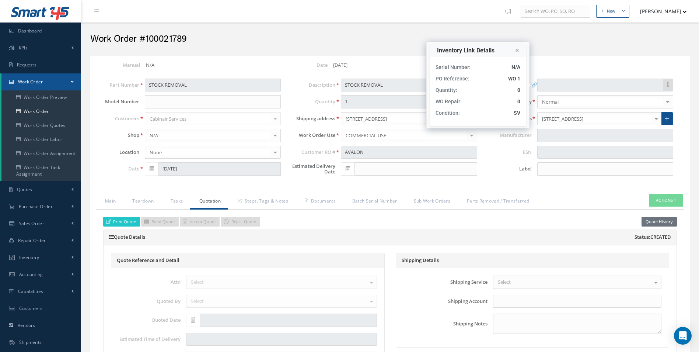
click at [530, 85] on div at bounding box center [530, 85] width 2 height 4
click at [512, 53] on div "Inventory Link Details" at bounding box center [478, 50] width 97 height 13
click at [517, 51] on icon at bounding box center [517, 50] width 3 height 5
click at [517, 50] on icon at bounding box center [517, 50] width 3 height 5
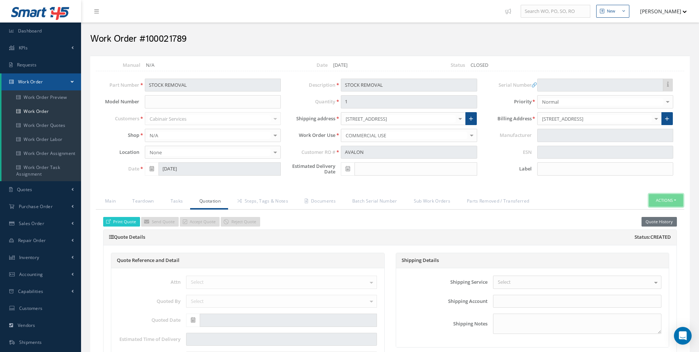
click at [651, 194] on button "Actions" at bounding box center [666, 200] width 34 height 13
click at [644, 214] on link "Reverse" at bounding box center [654, 213] width 59 height 10
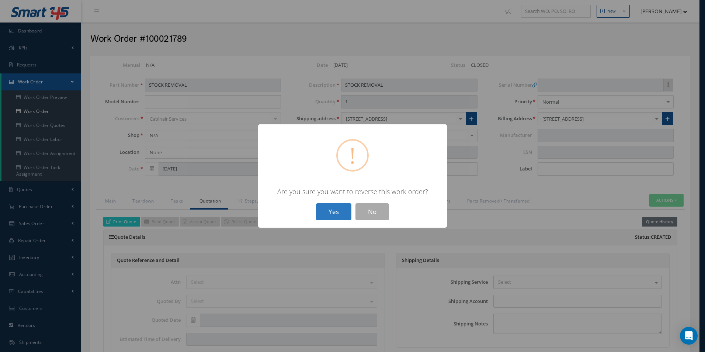
click at [339, 210] on button "Yes" at bounding box center [333, 211] width 35 height 17
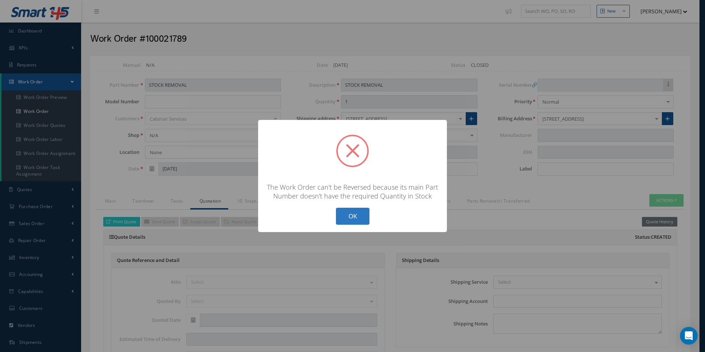
click at [354, 216] on button "OK" at bounding box center [353, 215] width 34 height 17
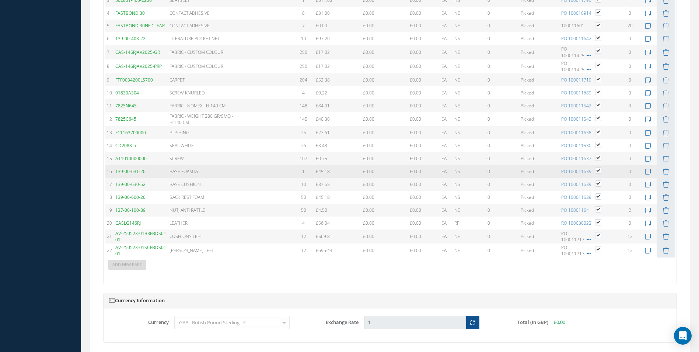
scroll to position [737, 0]
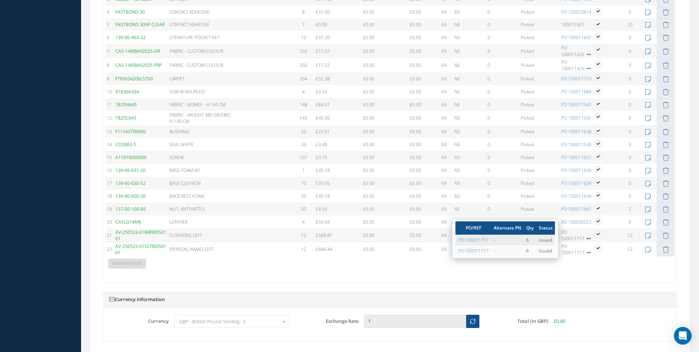
click at [586, 240] on span at bounding box center [589, 238] width 6 height 6
click at [535, 246] on td "6" at bounding box center [529, 250] width 13 height 11
click at [542, 248] on td "Issued" at bounding box center [545, 250] width 19 height 11
click at [543, 249] on td "Issued" at bounding box center [545, 250] width 19 height 11
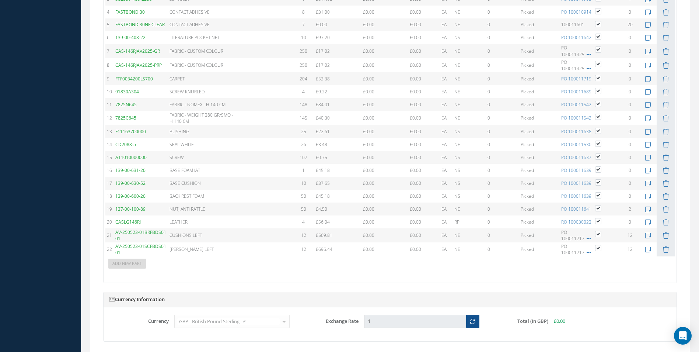
drag, startPoint x: 535, startPoint y: 240, endPoint x: 559, endPoint y: 268, distance: 36.3
click at [559, 268] on td "Add New Part" at bounding box center [372, 262] width 534 height 13
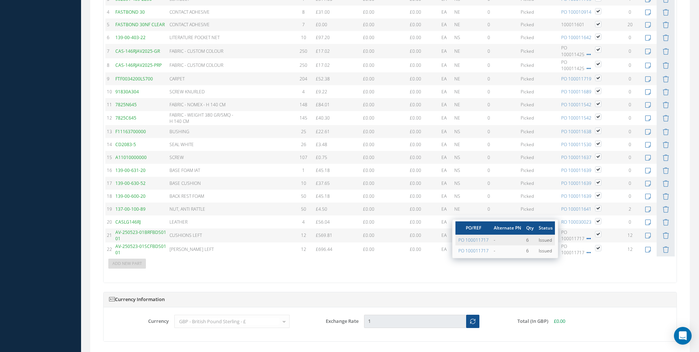
click at [587, 238] on icon at bounding box center [589, 238] width 4 height 4
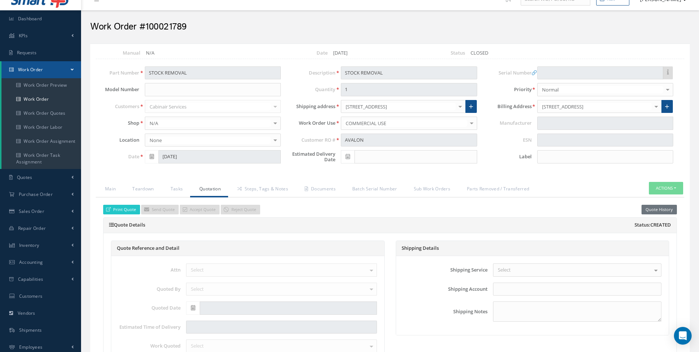
scroll to position [0, 0]
